Goal: Task Accomplishment & Management: Use online tool/utility

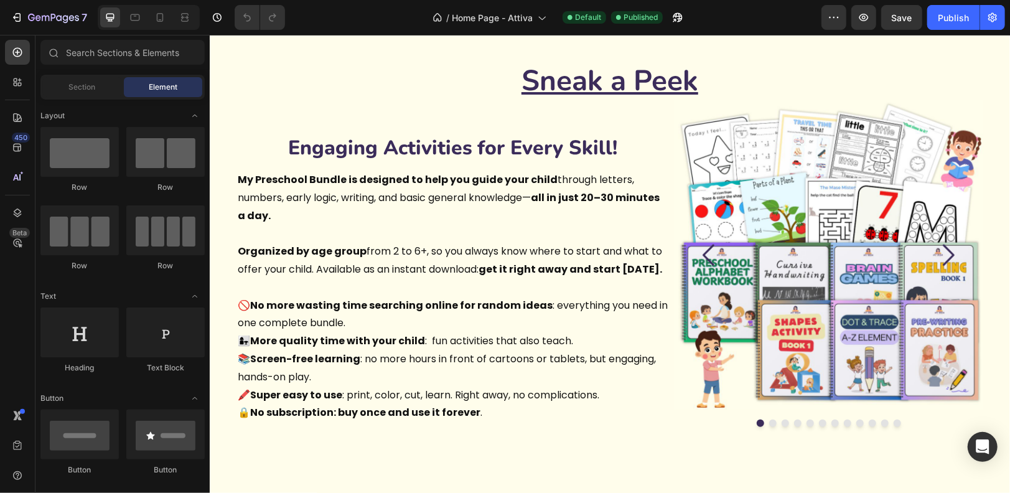
scroll to position [589, 0]
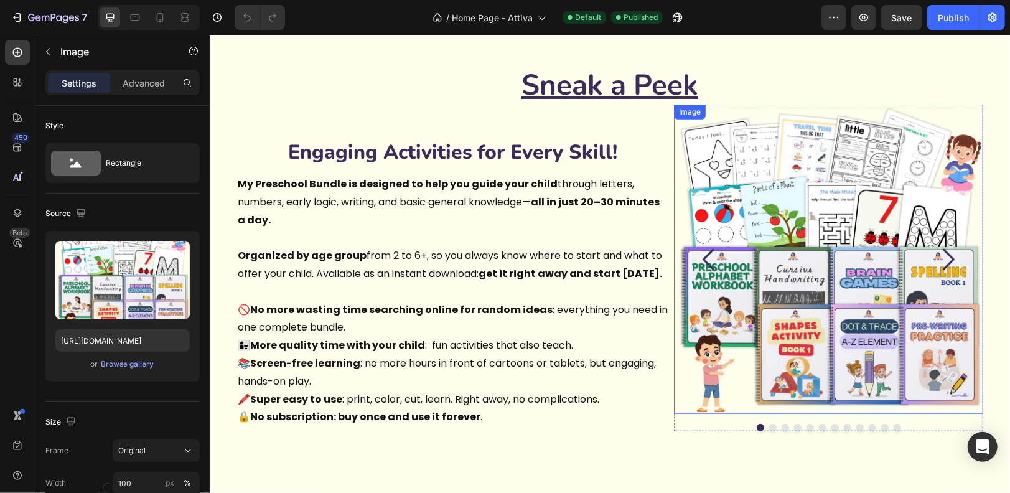
click at [701, 109] on div "Image" at bounding box center [689, 111] width 27 height 11
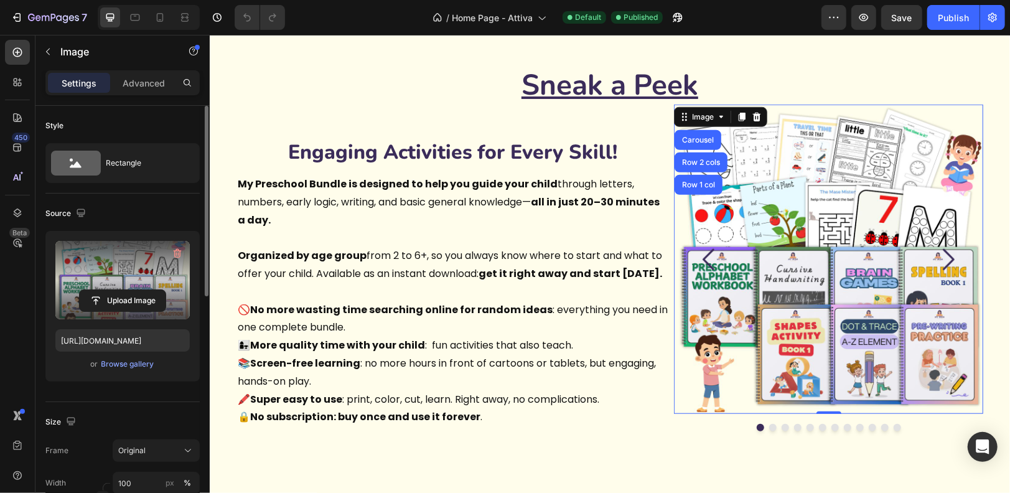
click at [136, 261] on label at bounding box center [122, 280] width 134 height 78
click at [136, 290] on input "file" at bounding box center [123, 300] width 86 height 21
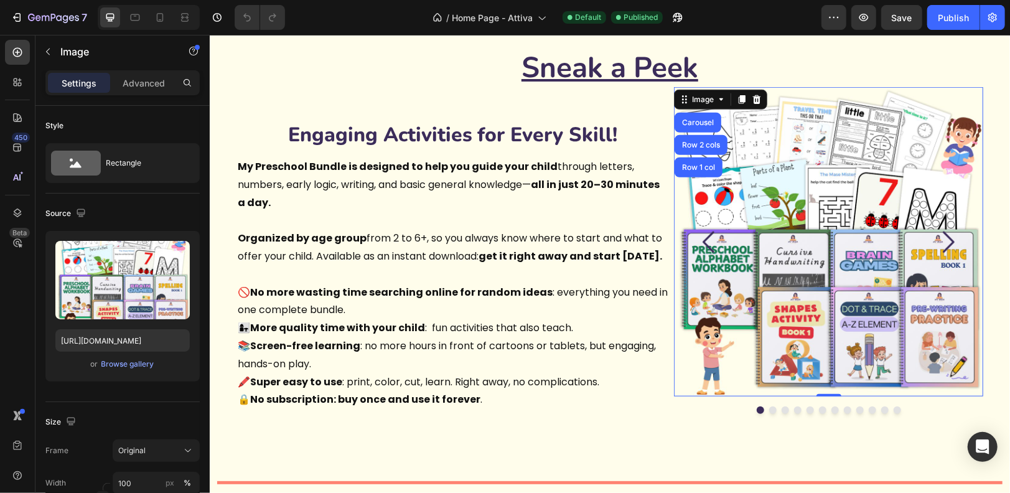
scroll to position [579, 0]
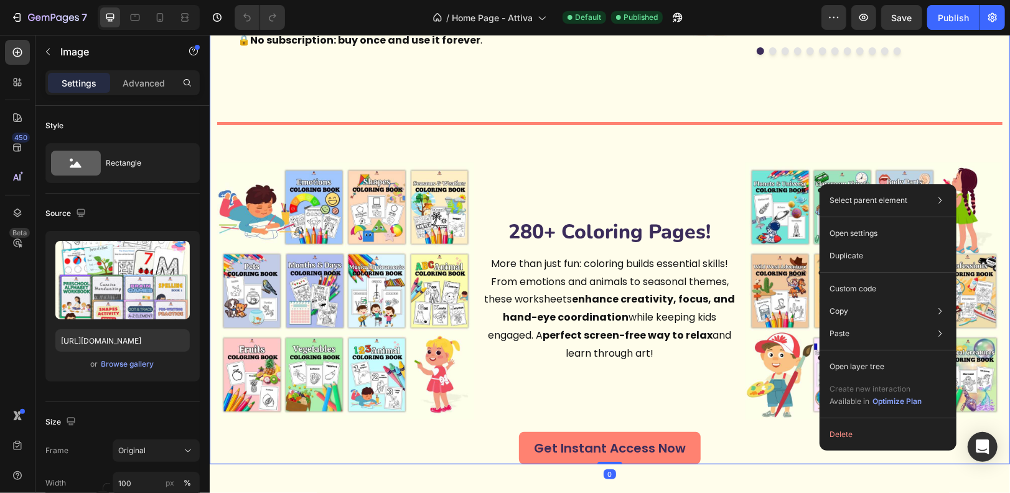
click at [999, 270] on div "Sneak a Peek Heading Engaging Activities for Every Skill! Heading My Preschool …" at bounding box center [610, 76] width 786 height 776
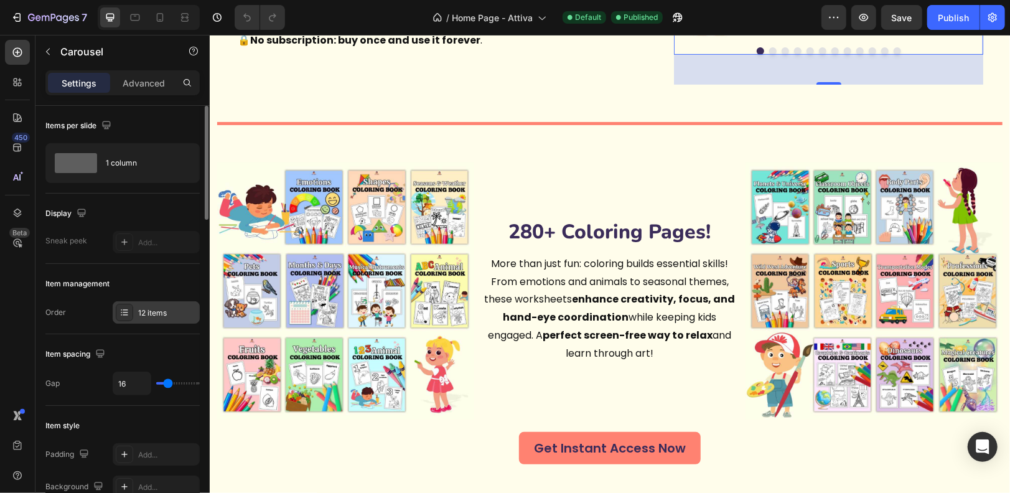
click at [144, 311] on div "12 items" at bounding box center [167, 312] width 59 height 11
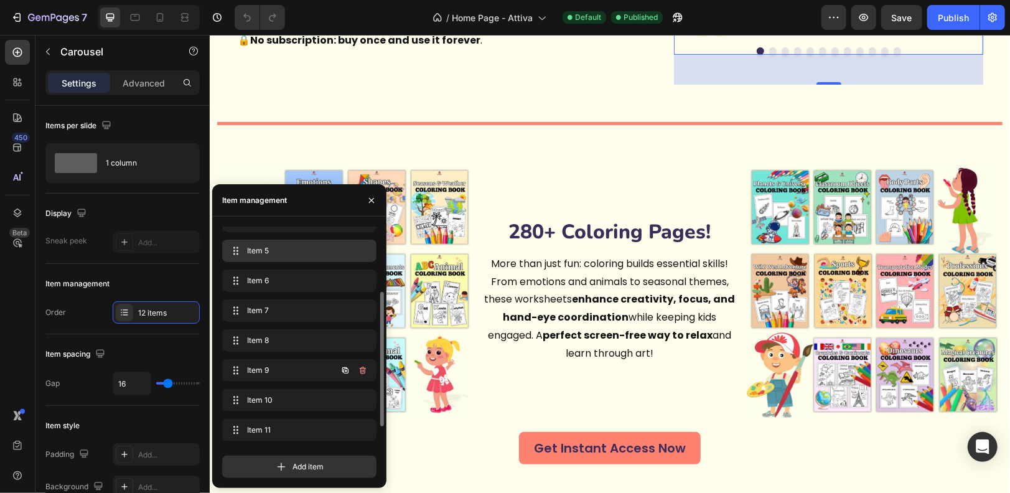
scroll to position [136, 0]
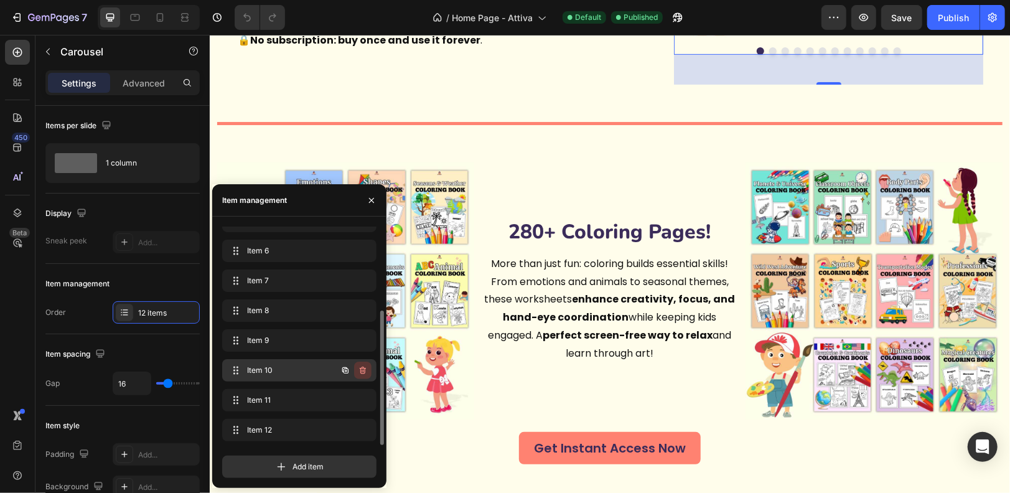
click at [365, 368] on icon "button" at bounding box center [363, 370] width 6 height 7
click at [358, 368] on div "Delete" at bounding box center [354, 370] width 23 height 11
click at [363, 368] on icon "button" at bounding box center [363, 370] width 10 height 10
click at [363, 368] on div "Delete" at bounding box center [354, 370] width 23 height 11
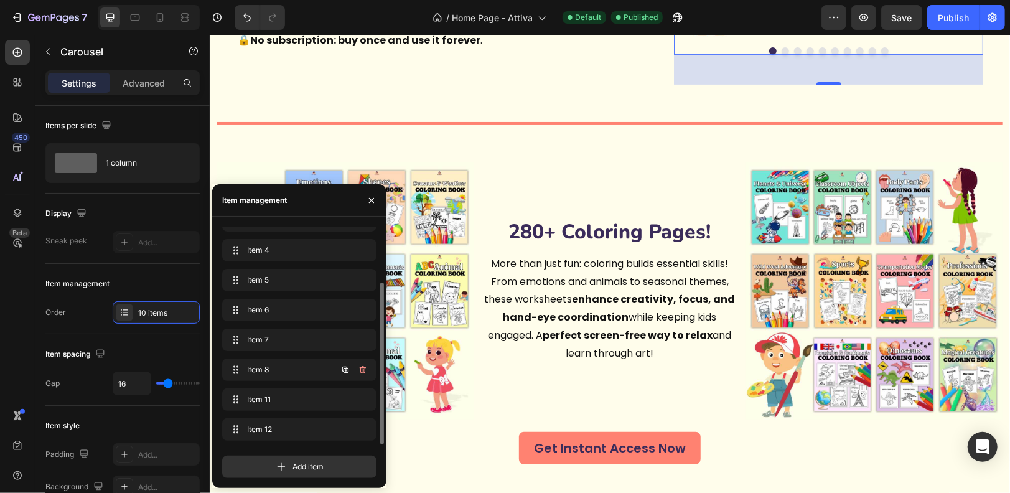
scroll to position [77, 0]
click at [363, 368] on icon "button" at bounding box center [363, 370] width 10 height 10
click at [363, 368] on div "Delete" at bounding box center [354, 370] width 23 height 11
click at [363, 368] on icon "button" at bounding box center [363, 370] width 10 height 10
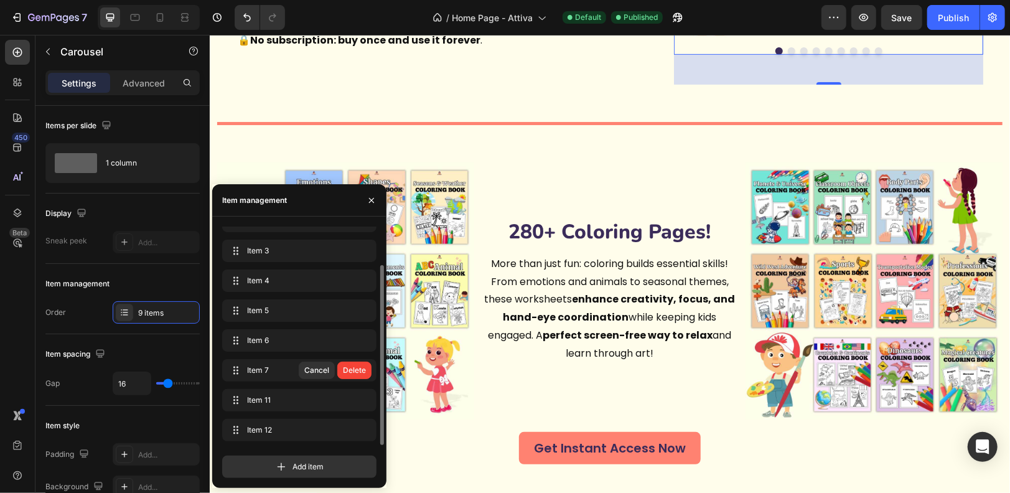
click at [363, 368] on div "Delete" at bounding box center [354, 370] width 23 height 11
click at [363, 368] on icon "button" at bounding box center [363, 370] width 10 height 10
click at [363, 368] on div "Delete" at bounding box center [354, 370] width 23 height 11
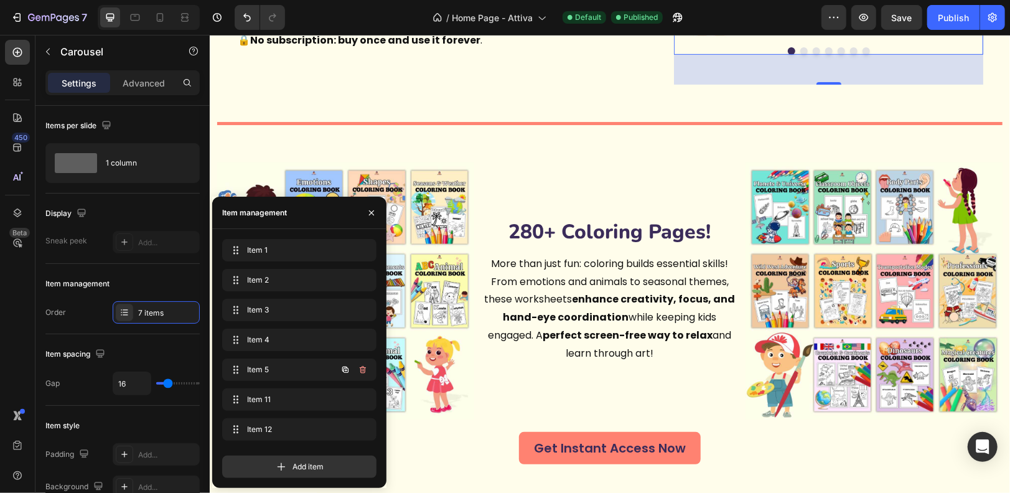
scroll to position [0, 0]
click at [363, 368] on icon "button" at bounding box center [363, 370] width 10 height 10
click at [363, 368] on div "Delete" at bounding box center [354, 369] width 23 height 11
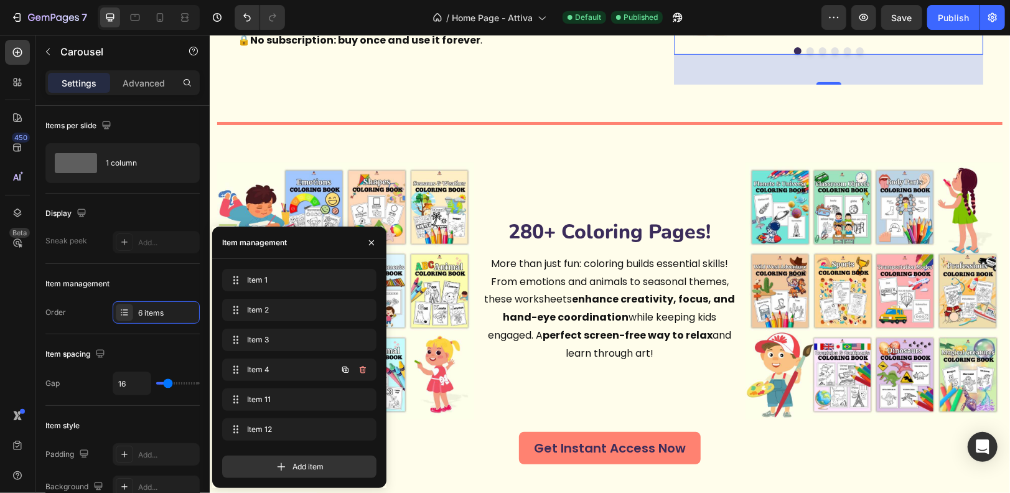
click at [363, 368] on icon "button" at bounding box center [363, 370] width 10 height 10
click at [363, 368] on div "Delete" at bounding box center [354, 369] width 23 height 11
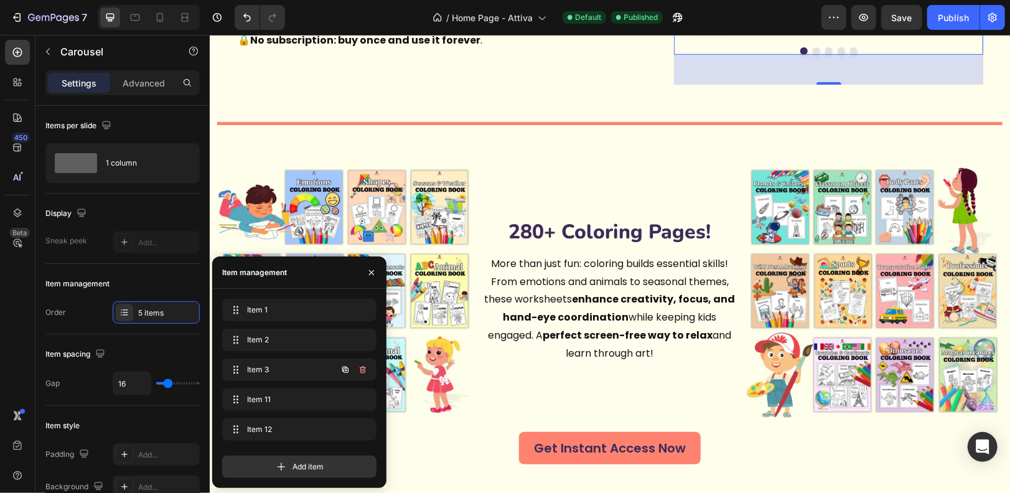
click at [363, 368] on icon "button" at bounding box center [363, 370] width 10 height 10
click at [363, 368] on div "Delete" at bounding box center [354, 369] width 23 height 11
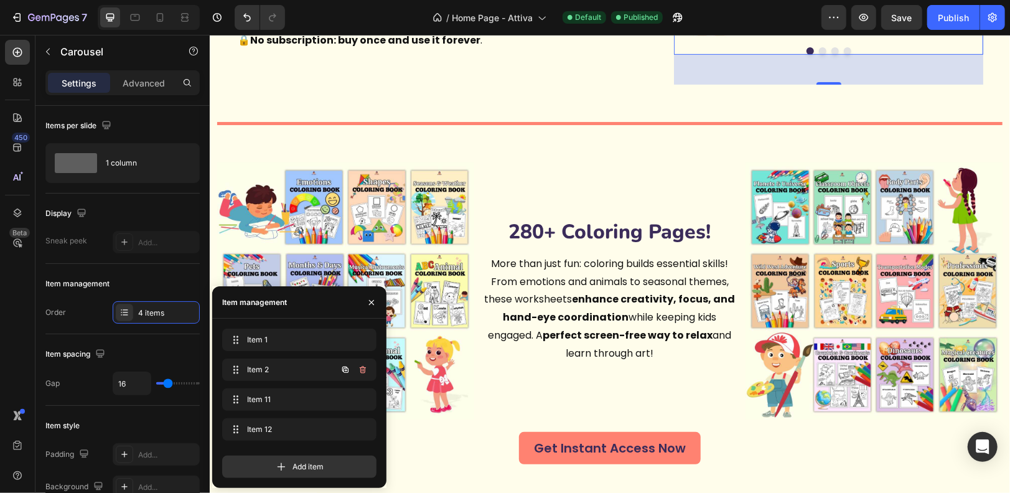
click at [363, 368] on icon "button" at bounding box center [363, 370] width 10 height 10
click at [363, 368] on div "Delete" at bounding box center [354, 369] width 23 height 11
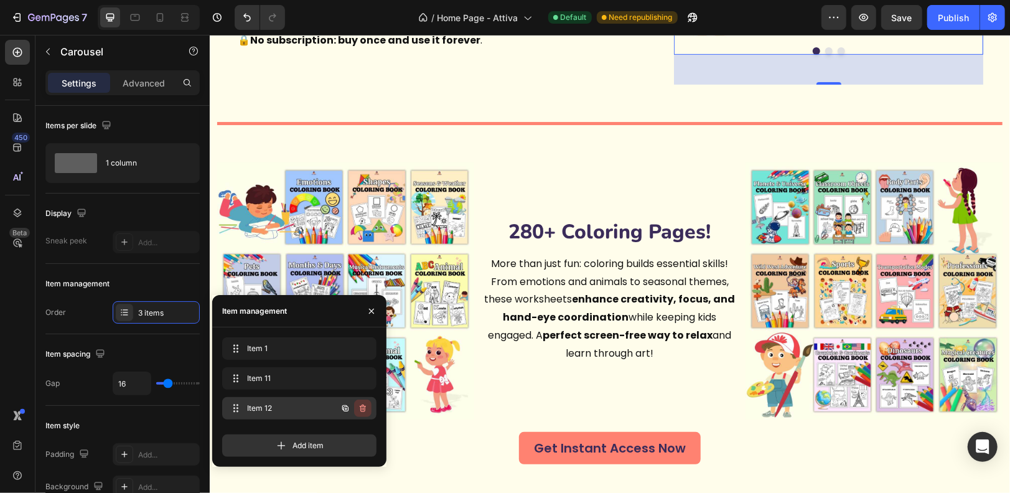
click at [365, 410] on icon "button" at bounding box center [363, 408] width 6 height 7
click at [363, 410] on div "Delete" at bounding box center [354, 408] width 23 height 11
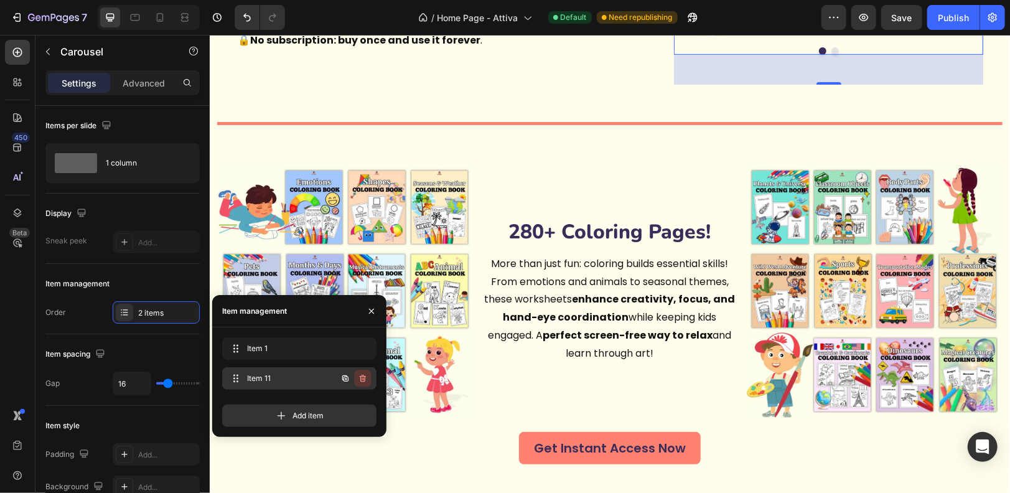
click at [363, 384] on button "button" at bounding box center [362, 378] width 17 height 17
click at [363, 378] on div "Delete" at bounding box center [354, 378] width 23 height 11
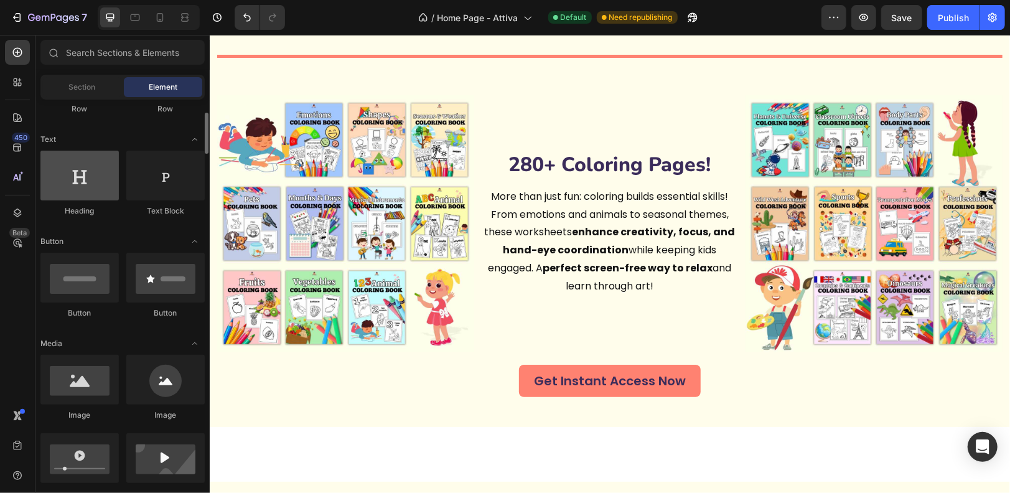
scroll to position [169, 0]
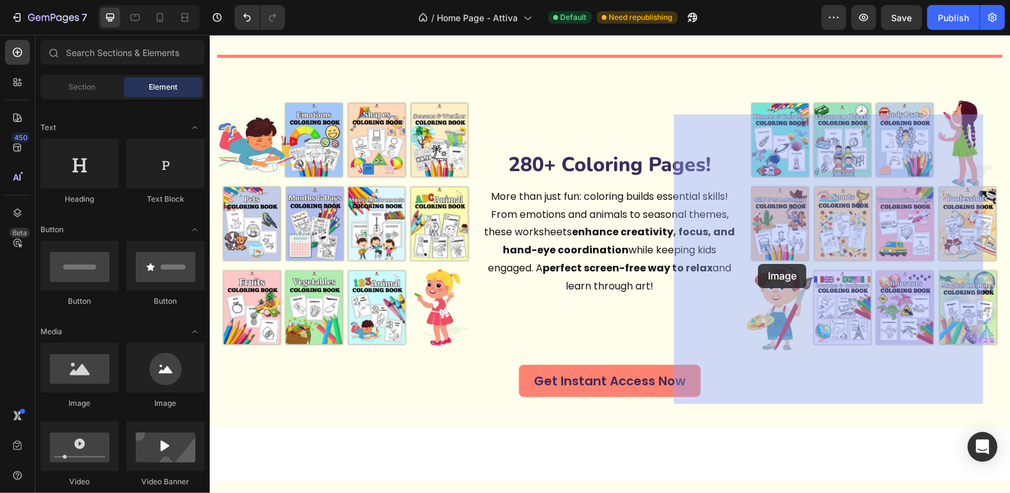
drag, startPoint x: 288, startPoint y: 401, endPoint x: 763, endPoint y: 261, distance: 495.7
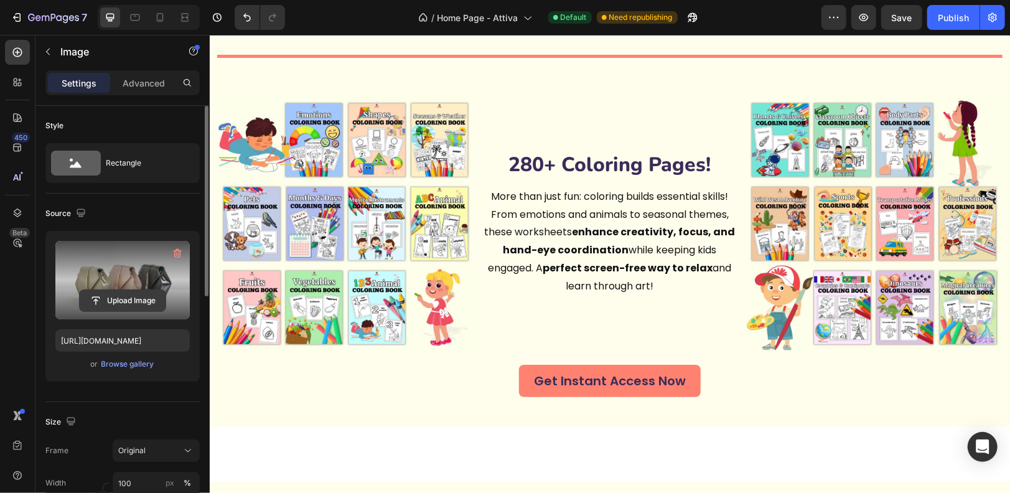
click at [110, 305] on input "file" at bounding box center [123, 300] width 86 height 21
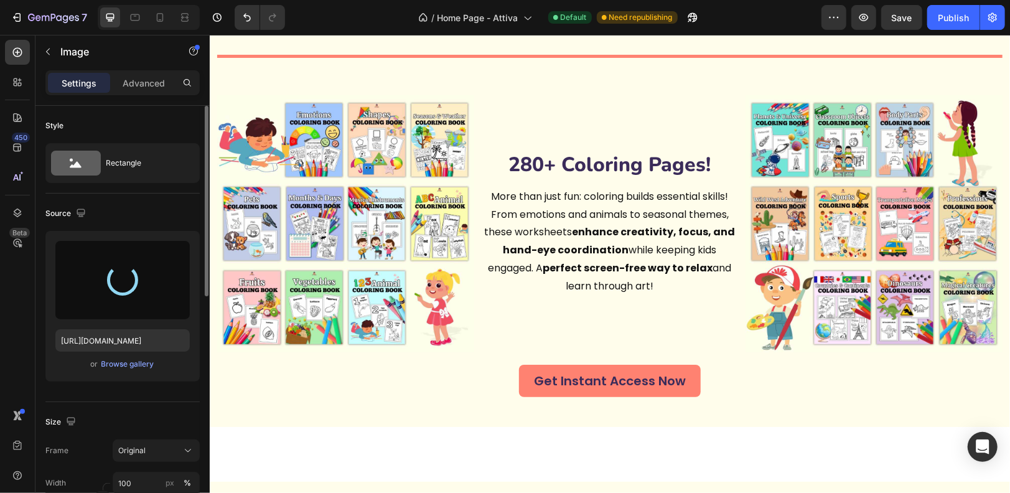
type input "[URL][DOMAIN_NAME]"
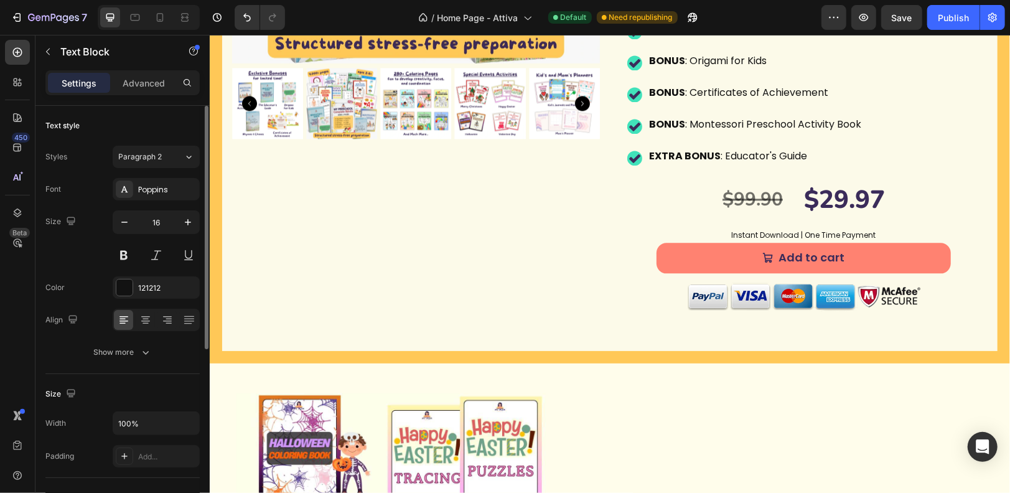
scroll to position [1734, 0]
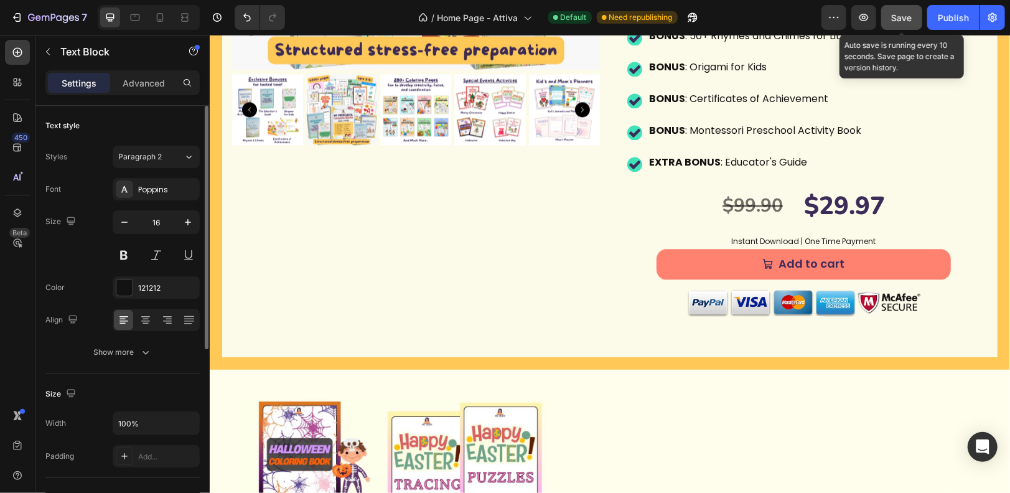
click at [901, 21] on span "Save" at bounding box center [902, 17] width 21 height 11
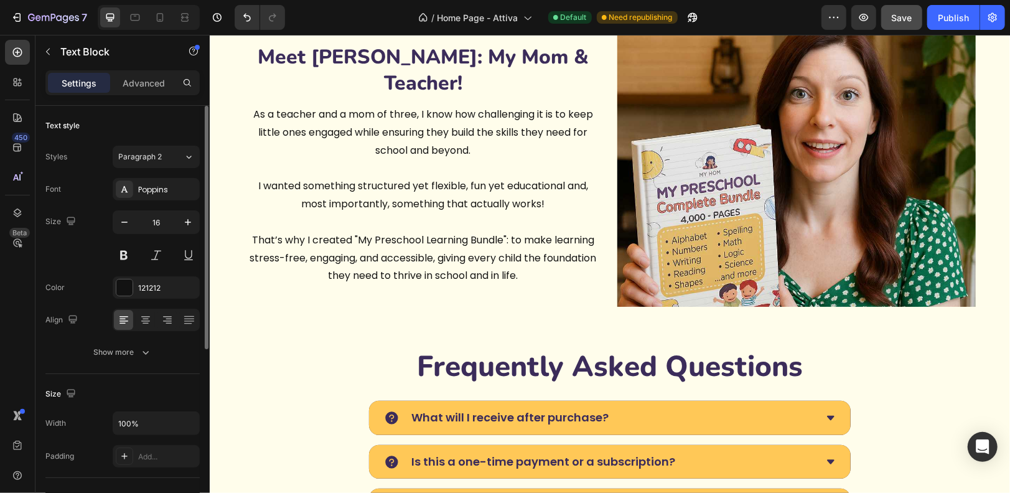
scroll to position [4689, 0]
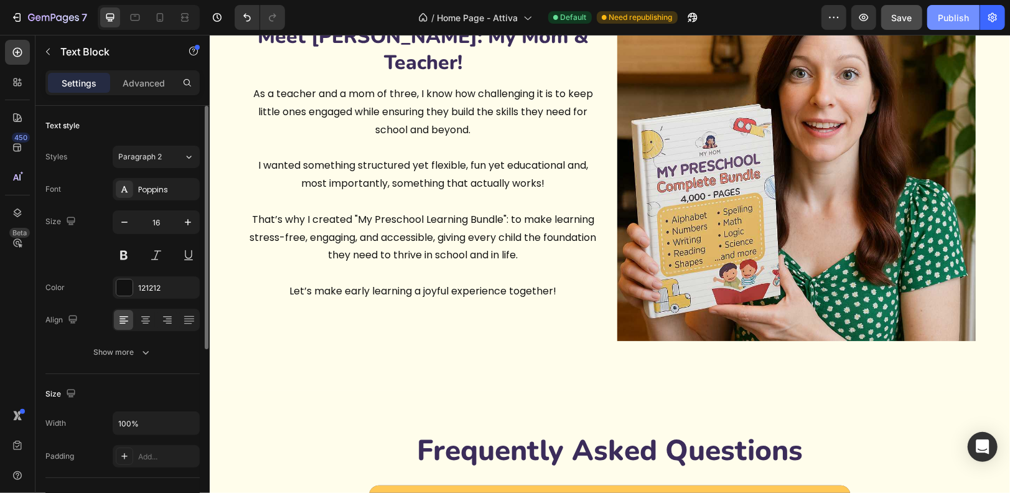
click at [952, 14] on div "Publish" at bounding box center [953, 17] width 31 height 13
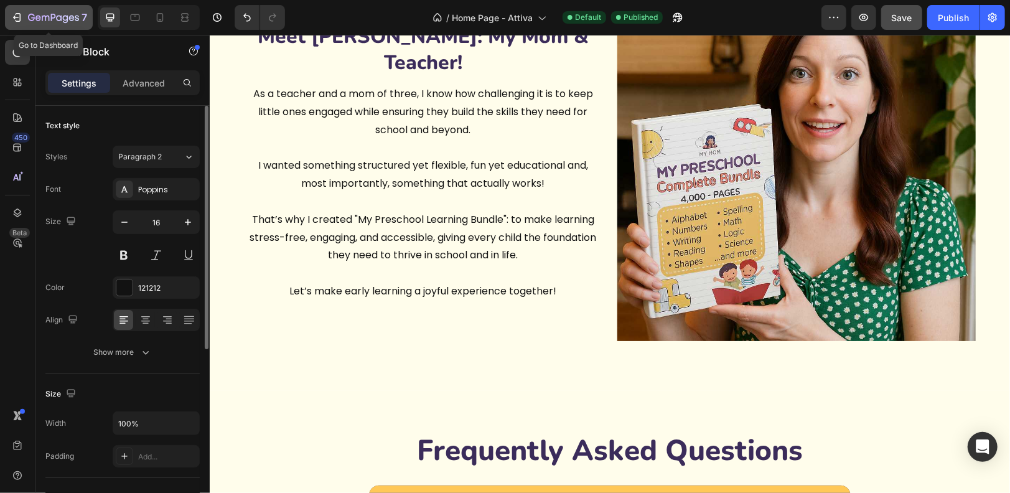
click at [23, 14] on div "7" at bounding box center [49, 17] width 77 height 15
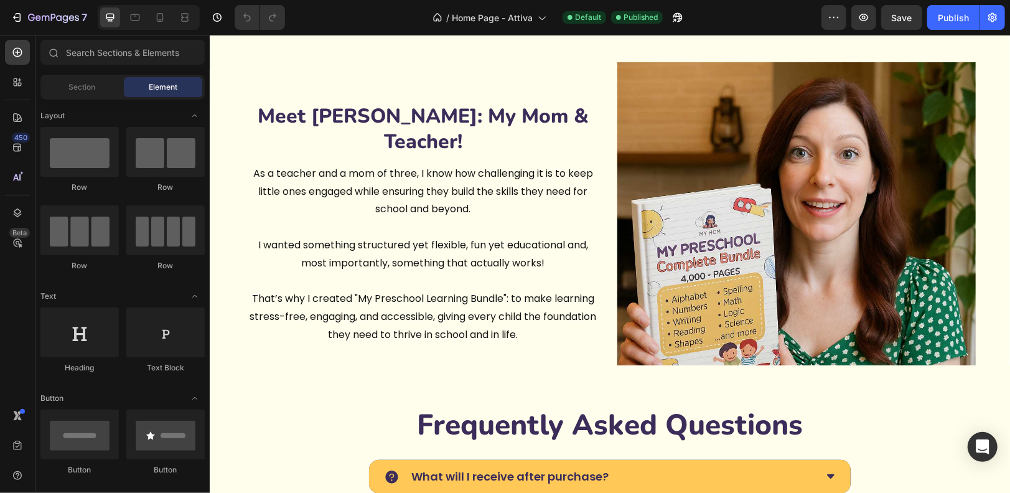
scroll to position [3406, 0]
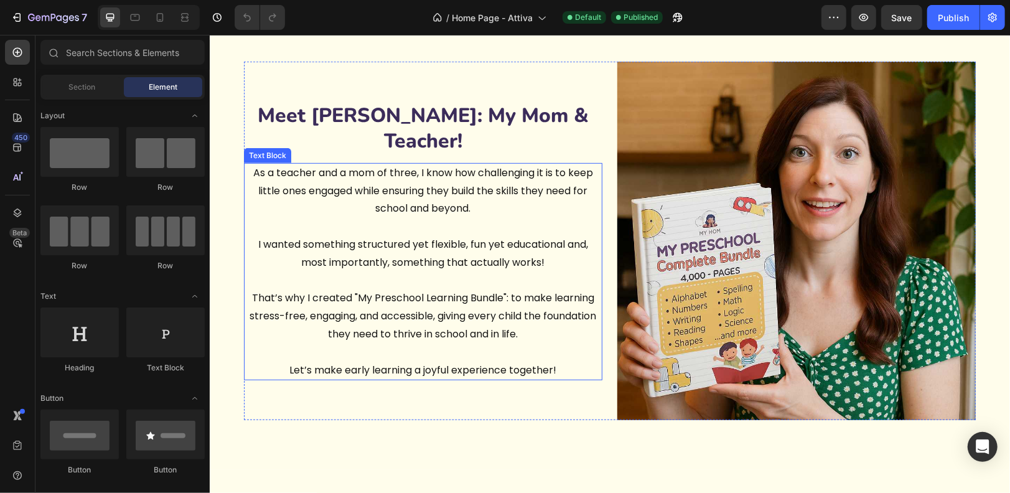
click at [365, 189] on p "As a teacher and a mom of three, I know how challenging it is to keep little on…" at bounding box center [423, 191] width 356 height 54
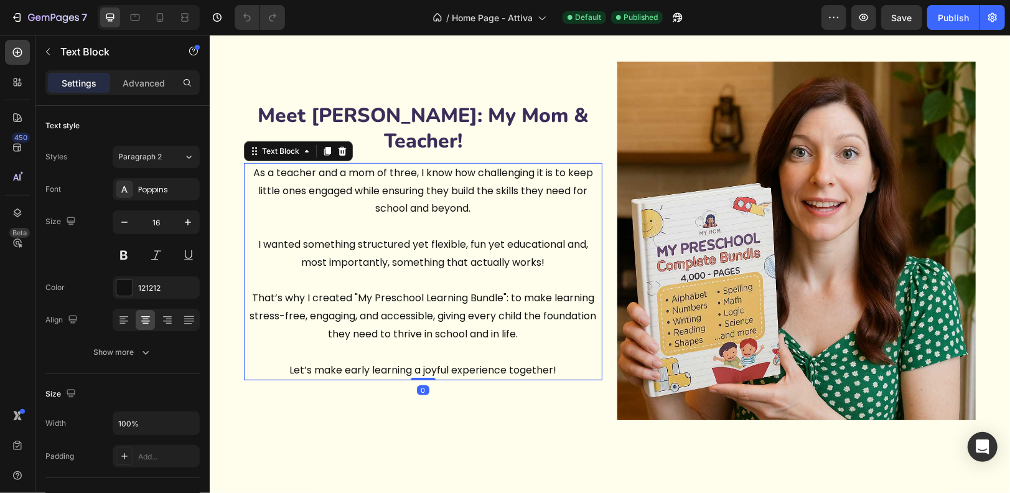
click at [490, 201] on p "As a teacher and a mom of three, I know how challenging it is to keep little on…" at bounding box center [423, 191] width 356 height 54
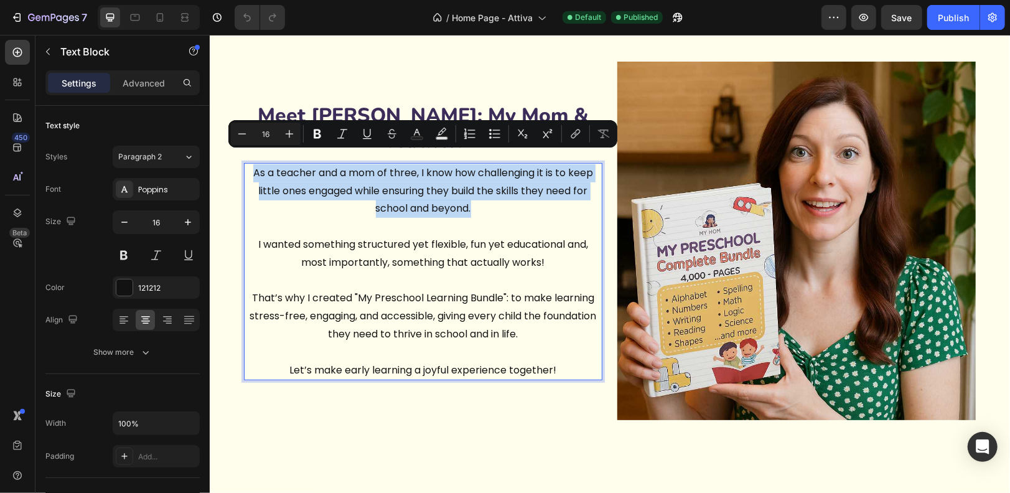
drag, startPoint x: 476, startPoint y: 192, endPoint x: 247, endPoint y: 157, distance: 231.8
click at [247, 164] on p "As a teacher and a mom of three, I know how challenging it is to keep little on…" at bounding box center [423, 191] width 356 height 54
drag, startPoint x: 247, startPoint y: 157, endPoint x: 468, endPoint y: 206, distance: 226.4
click at [468, 206] on div "As a teacher and a mom of three, I know how challenging it is to keep little on…" at bounding box center [422, 271] width 359 height 218
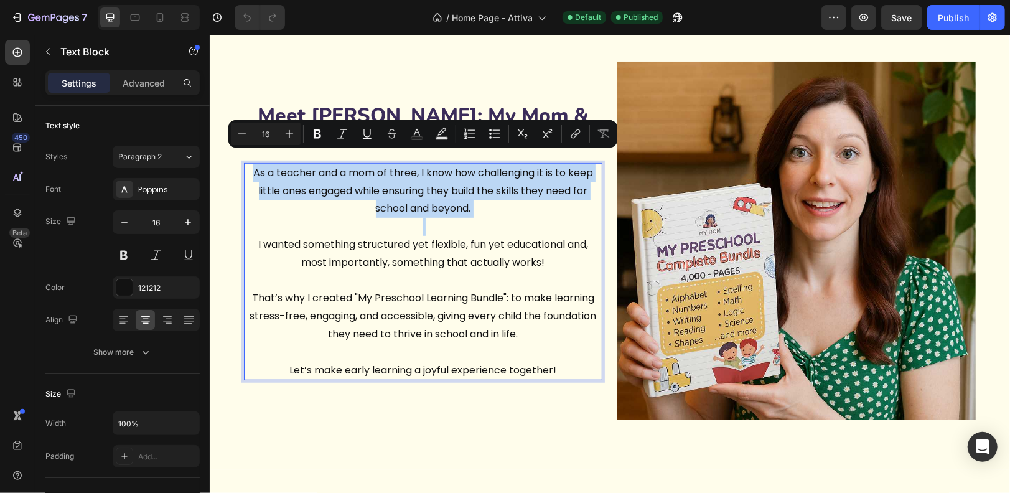
copy div "As a teacher and a mom of three, I know how challenging it is to keep little on…"
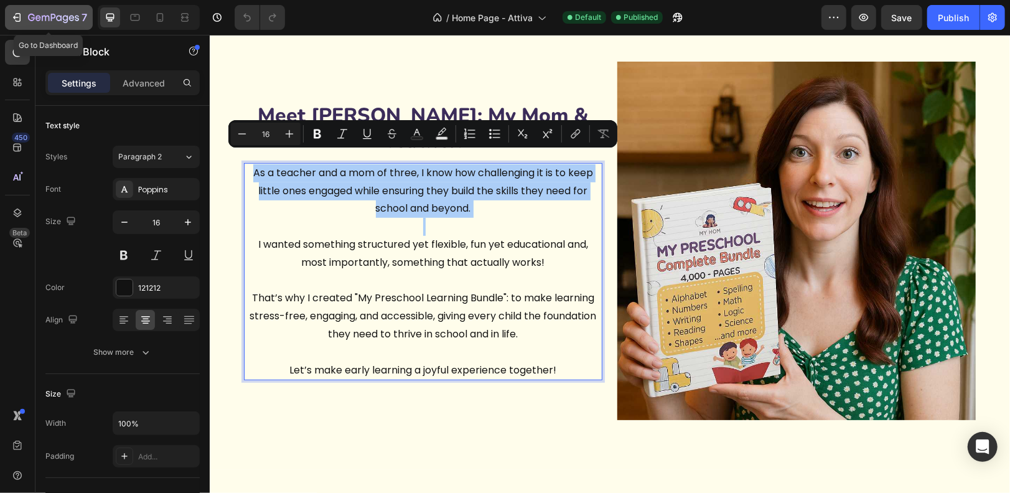
click at [16, 16] on icon "button" at bounding box center [17, 17] width 12 height 12
